Goal: Register for event/course

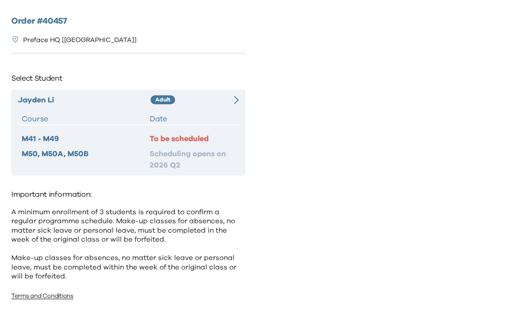
click at [229, 97] on div at bounding box center [233, 99] width 11 height 11
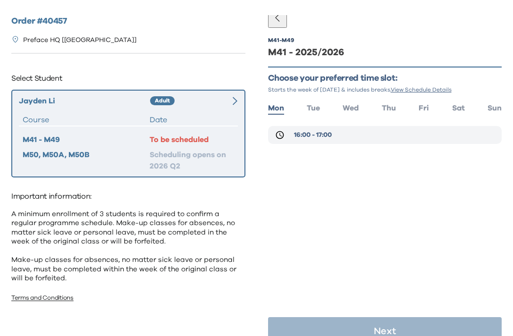
click at [299, 137] on span "16:00 - 17:00" at bounding box center [313, 134] width 38 height 9
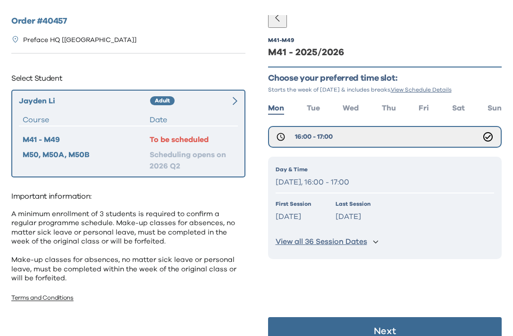
click at [321, 327] on button "Next" at bounding box center [385, 331] width 234 height 28
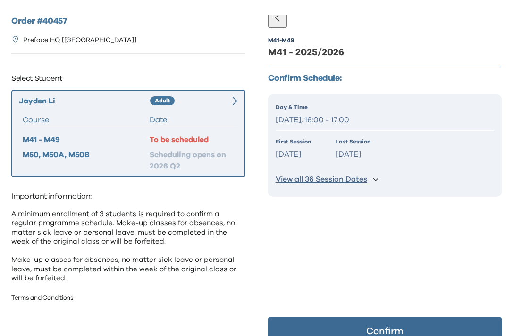
click at [324, 325] on button "Confirm" at bounding box center [385, 331] width 234 height 28
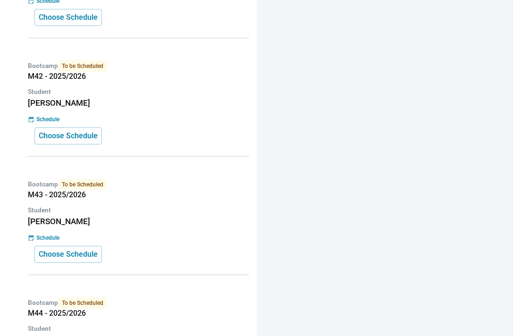
scroll to position [518, 0]
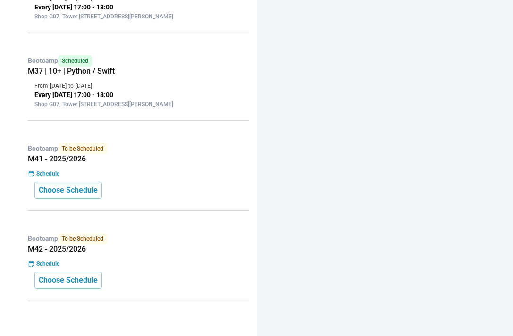
scroll to position [1067, 0]
click at [93, 187] on p "Choose Schedule" at bounding box center [68, 190] width 59 height 11
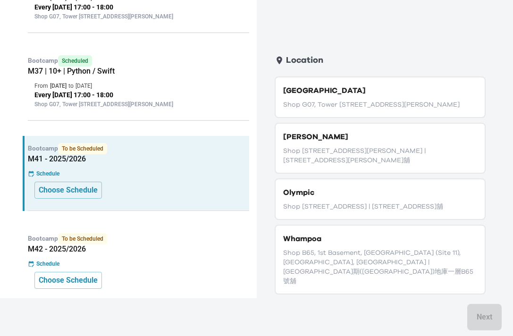
click at [363, 103] on p "Shop G07, Tower [STREET_ADDRESS][PERSON_NAME]" at bounding box center [380, 104] width 194 height 9
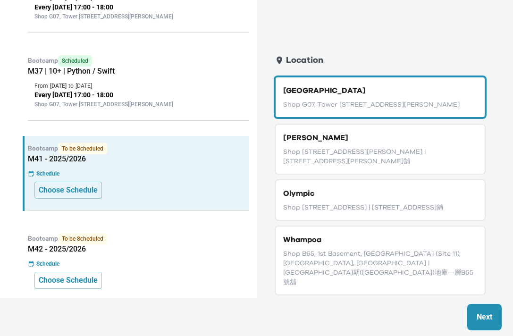
click at [474, 309] on button "Next" at bounding box center [484, 317] width 34 height 26
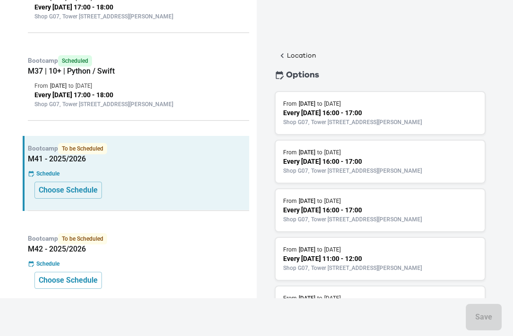
click at [409, 127] on p "Shop G07, Tower [STREET_ADDRESS][PERSON_NAME]" at bounding box center [380, 122] width 194 height 8
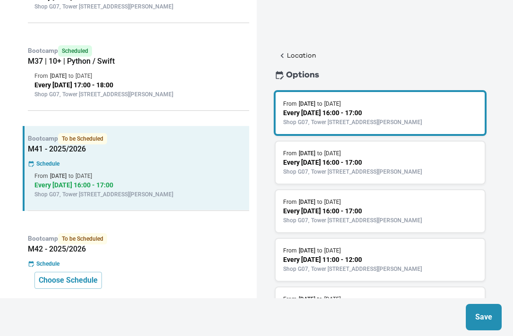
click at [480, 327] on button "Save" at bounding box center [484, 317] width 36 height 26
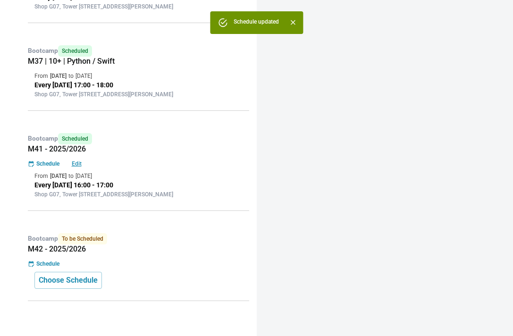
click at [67, 301] on div "Bootcamp To be Scheduled M42 - 2025/2026 Schedule Choose Schedule" at bounding box center [136, 263] width 227 height 75
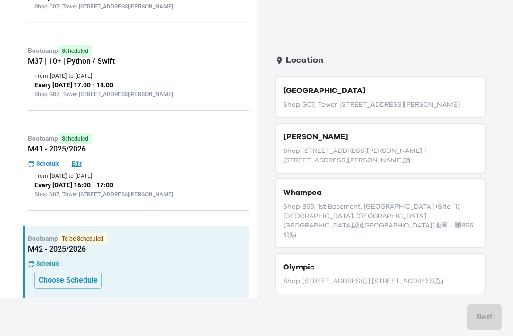
click at [332, 110] on p "Shop G07, Tower [STREET_ADDRESS][PERSON_NAME]" at bounding box center [380, 104] width 194 height 9
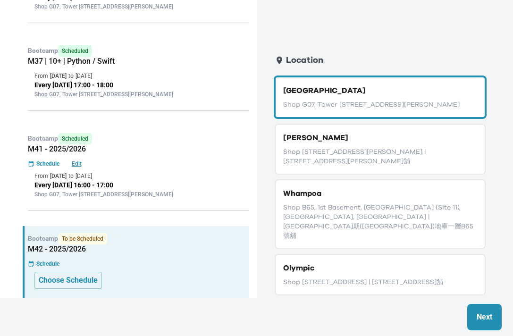
click at [474, 314] on button "Next" at bounding box center [484, 317] width 34 height 26
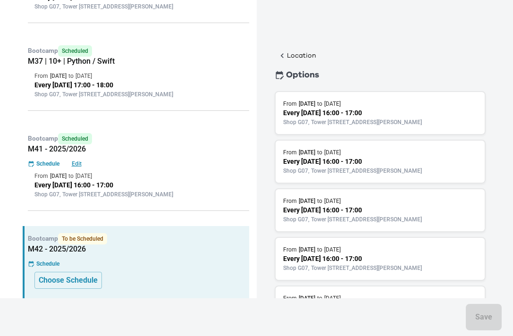
click at [364, 127] on p "Shop G07, Tower [STREET_ADDRESS][PERSON_NAME]" at bounding box center [380, 122] width 194 height 8
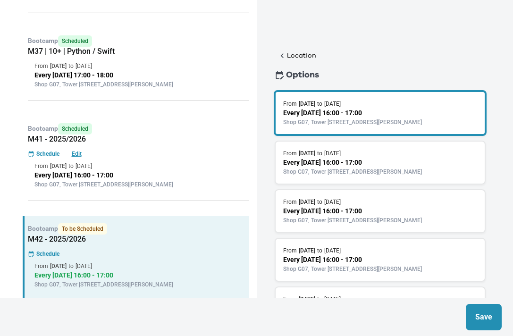
click at [480, 314] on p "Save" at bounding box center [483, 317] width 17 height 11
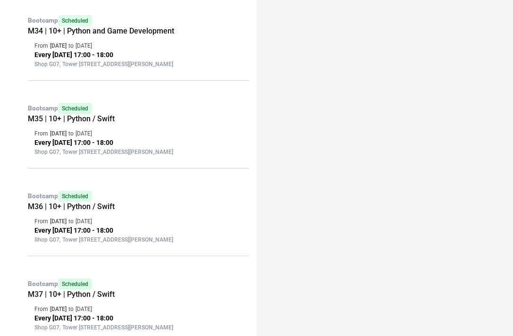
scroll to position [667, 0]
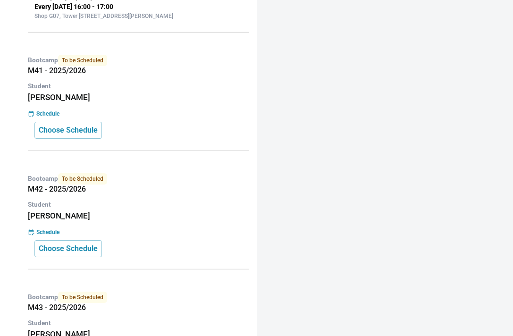
scroll to position [402, 0]
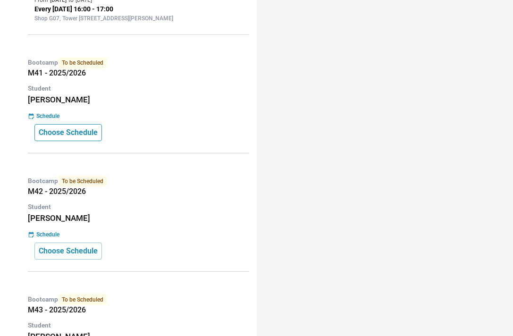
click at [82, 141] on button "Choose Schedule" at bounding box center [68, 132] width 68 height 17
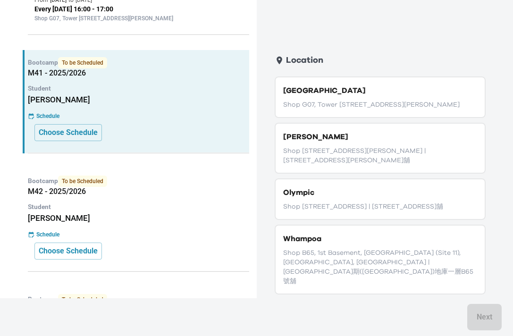
click at [363, 97] on div "Causeway Bay Shop G07, Tower [STREET_ADDRESS][PERSON_NAME]" at bounding box center [380, 97] width 211 height 42
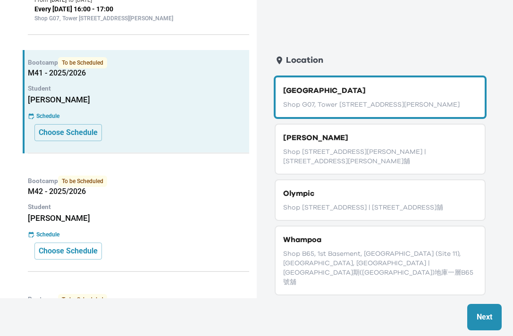
click at [478, 311] on button "Next" at bounding box center [484, 317] width 34 height 26
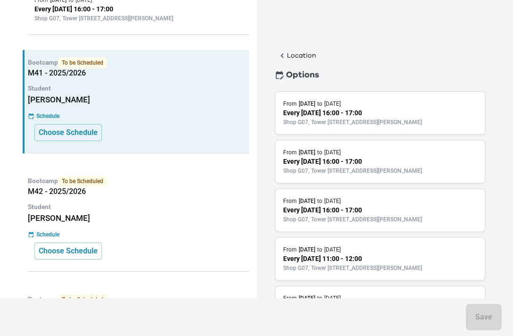
click at [416, 127] on p "Shop G07, Tower [STREET_ADDRESS][PERSON_NAME]" at bounding box center [380, 122] width 194 height 8
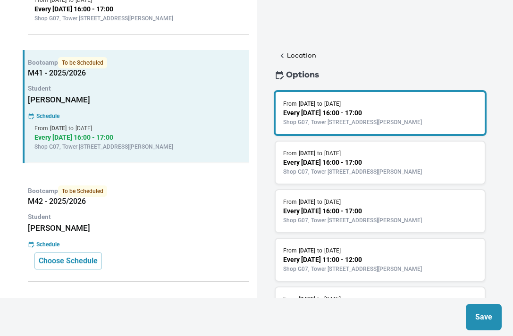
click at [480, 324] on button "Save" at bounding box center [484, 317] width 36 height 26
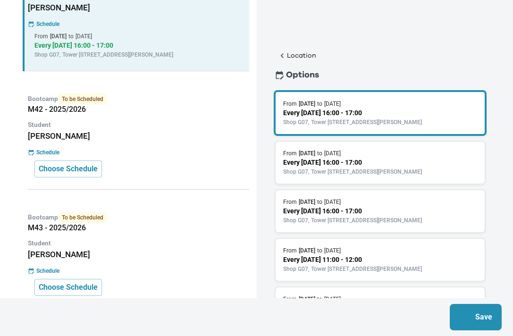
scroll to position [496, 0]
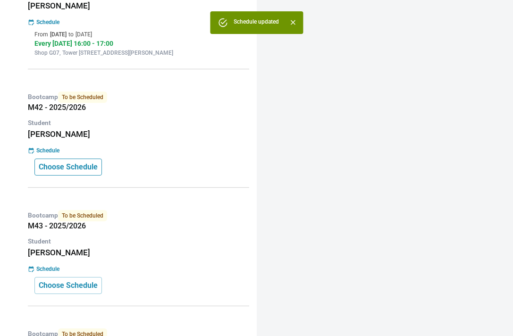
click at [98, 173] on p "Choose Schedule" at bounding box center [68, 166] width 59 height 11
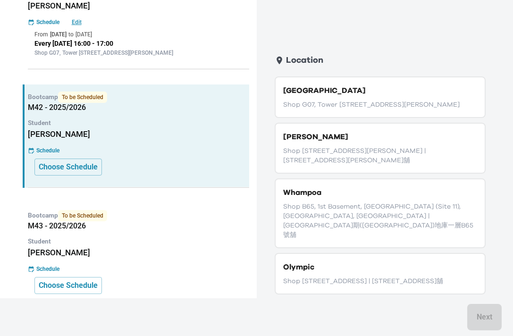
click at [396, 101] on p "Shop G07, Tower [STREET_ADDRESS][PERSON_NAME]" at bounding box center [380, 104] width 194 height 9
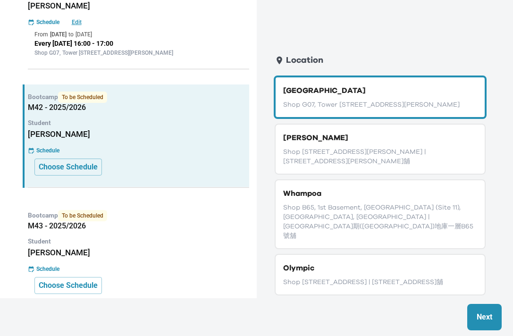
click at [490, 319] on p "Next" at bounding box center [485, 317] width 16 height 11
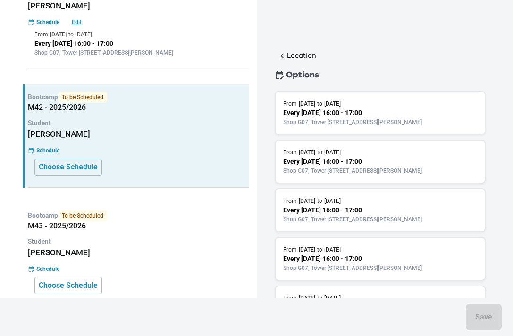
click at [391, 120] on p "Shop G07, Tower [STREET_ADDRESS][PERSON_NAME]" at bounding box center [380, 122] width 194 height 8
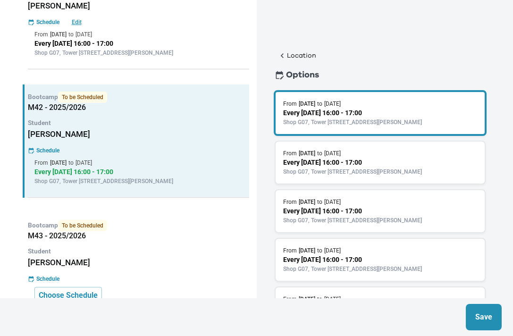
click at [476, 324] on button "Save" at bounding box center [484, 317] width 36 height 26
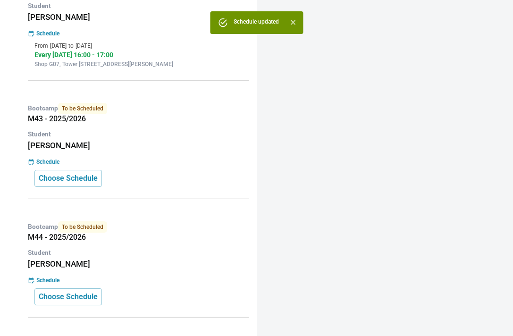
scroll to position [615, 0]
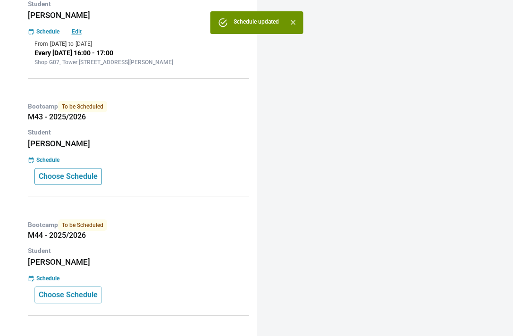
click at [82, 182] on p "Choose Schedule" at bounding box center [68, 176] width 59 height 11
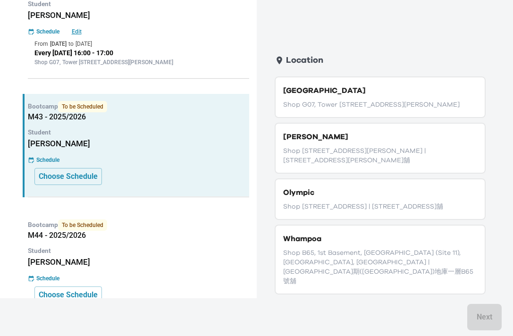
click at [380, 110] on p "Shop G07, Tower [STREET_ADDRESS][PERSON_NAME]" at bounding box center [380, 104] width 194 height 9
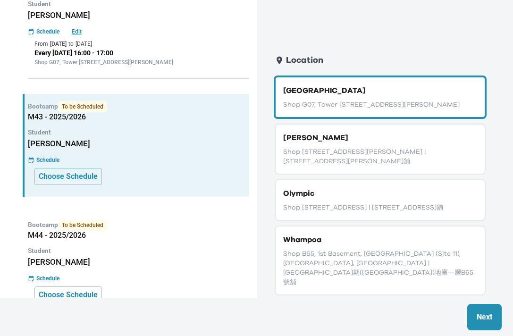
click at [477, 313] on p "Next" at bounding box center [485, 317] width 16 height 11
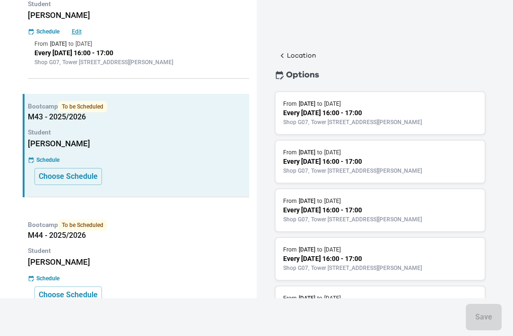
click at [418, 126] on p "Shop G07, Tower [STREET_ADDRESS][PERSON_NAME]" at bounding box center [380, 122] width 194 height 8
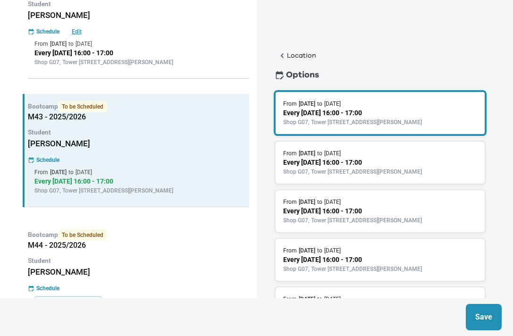
click at [477, 321] on p "Save" at bounding box center [483, 317] width 17 height 11
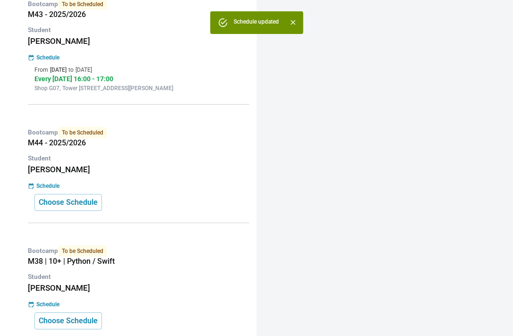
scroll to position [736, 0]
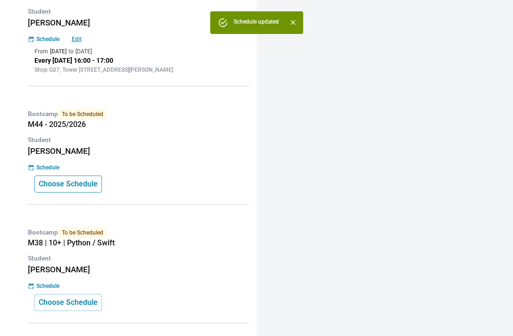
click at [79, 190] on p "Choose Schedule" at bounding box center [68, 183] width 59 height 11
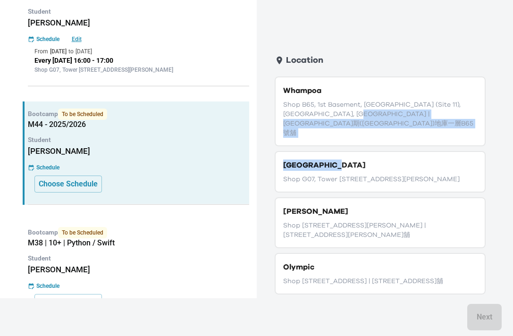
drag, startPoint x: 344, startPoint y: 114, endPoint x: 343, endPoint y: 149, distance: 35.4
click at [344, 150] on div "Whampoa Shop B65, 1st Basement, [GEOGRAPHIC_DATA] (Site 11), [GEOGRAPHIC_DATA],…" at bounding box center [380, 231] width 236 height 311
click at [343, 160] on p "[GEOGRAPHIC_DATA]" at bounding box center [380, 165] width 194 height 11
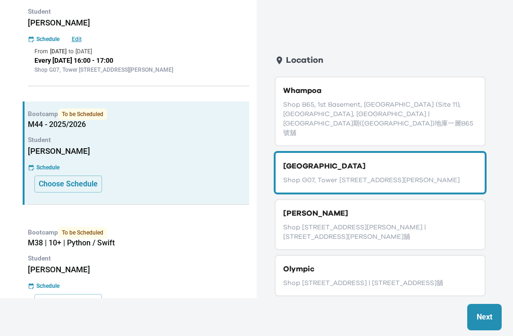
click at [488, 317] on p "Next" at bounding box center [485, 317] width 16 height 11
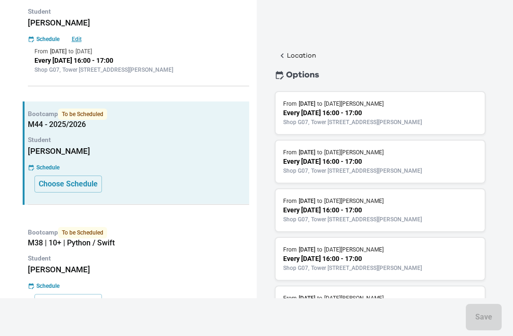
click at [386, 127] on p "Shop G07, Tower [STREET_ADDRESS][PERSON_NAME]" at bounding box center [380, 122] width 194 height 8
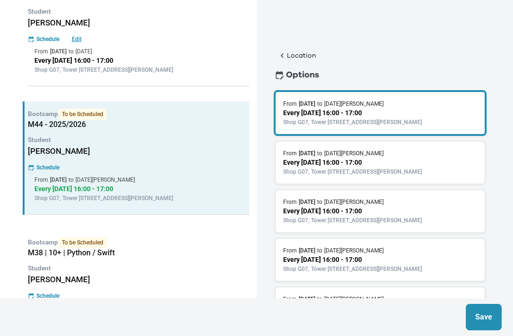
click at [477, 327] on button "Save" at bounding box center [484, 317] width 36 height 26
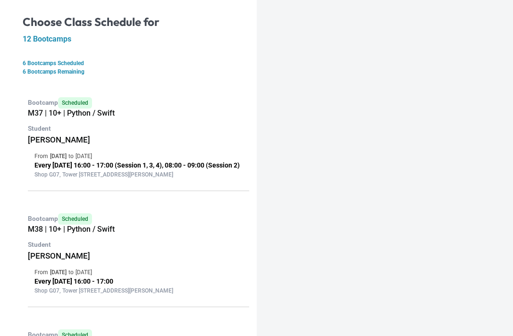
scroll to position [0, 0]
